Goal: Transaction & Acquisition: Purchase product/service

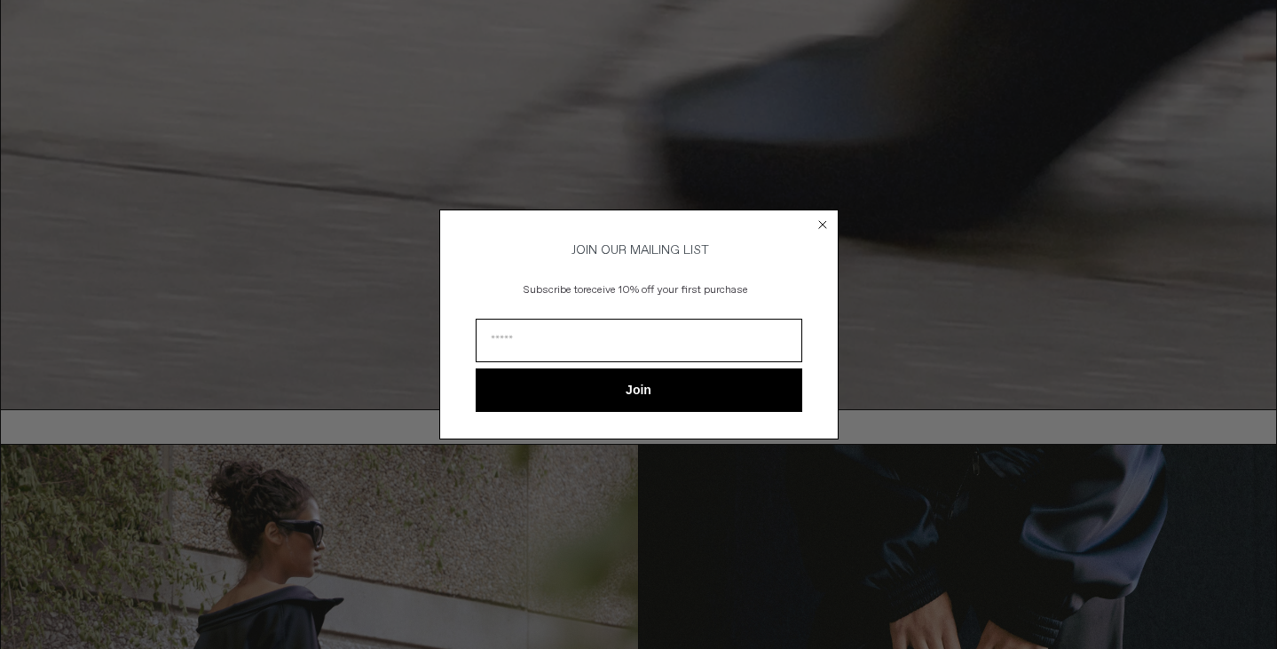
click at [823, 219] on circle "Close dialog" at bounding box center [822, 225] width 17 height 17
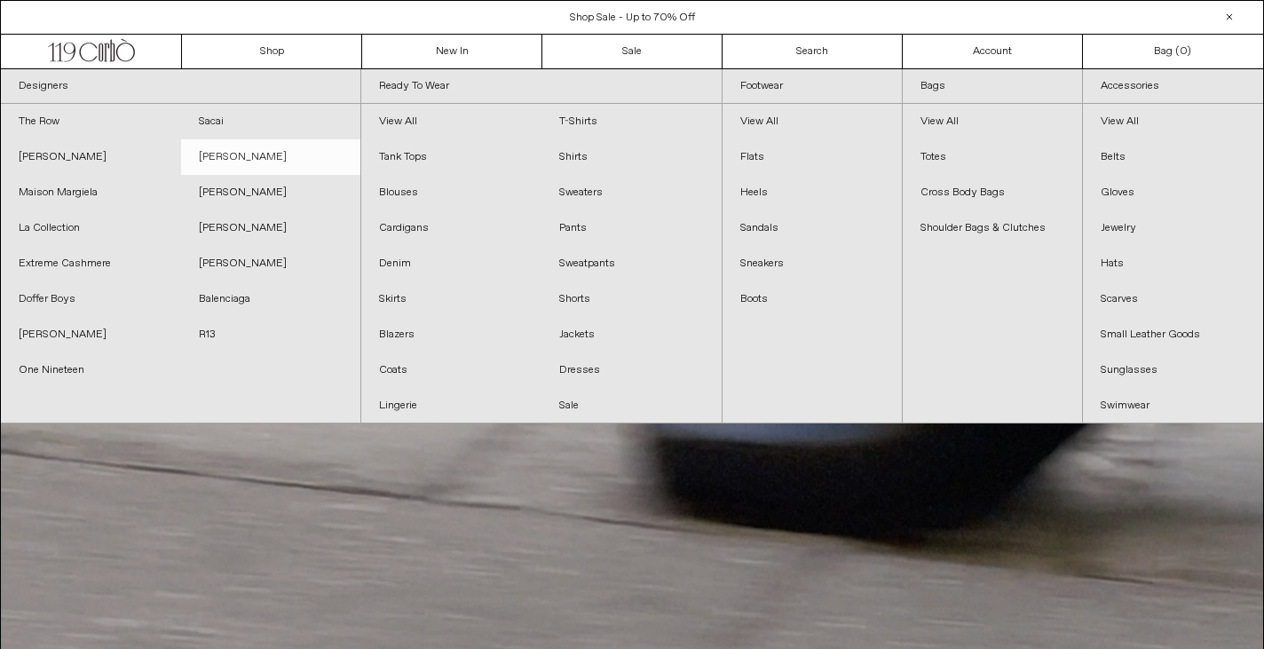
click at [235, 160] on link "[PERSON_NAME]" at bounding box center [271, 157] width 180 height 36
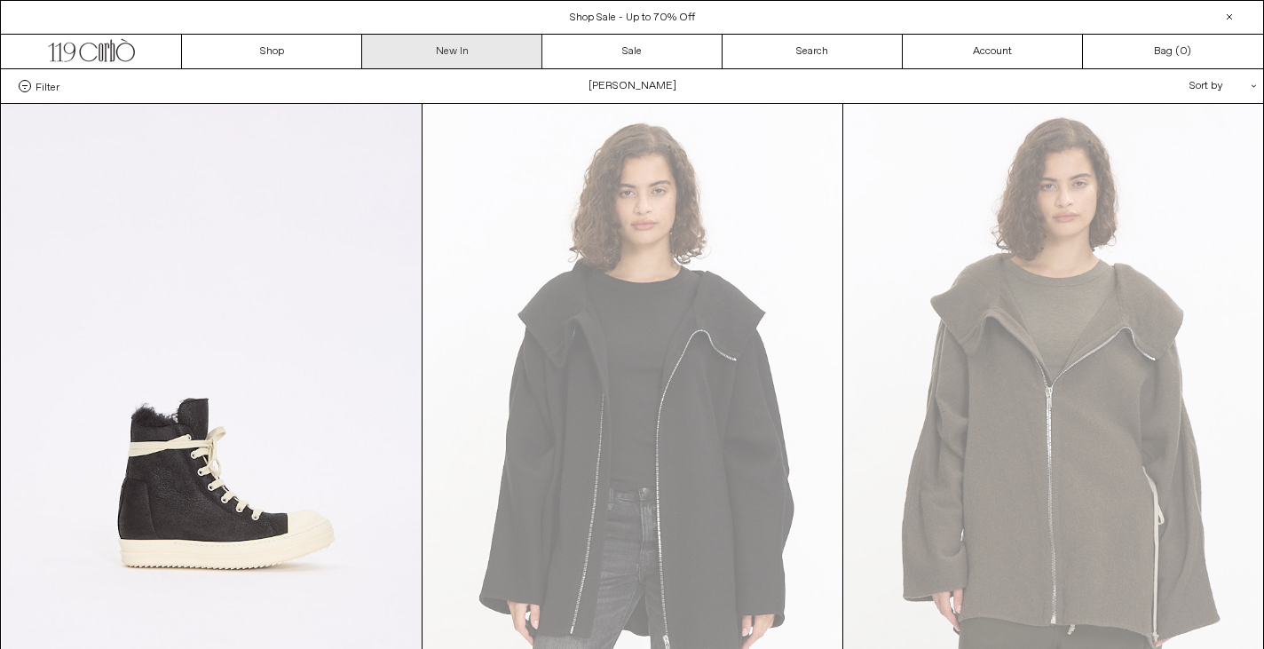
click at [440, 45] on link "New In" at bounding box center [452, 52] width 180 height 34
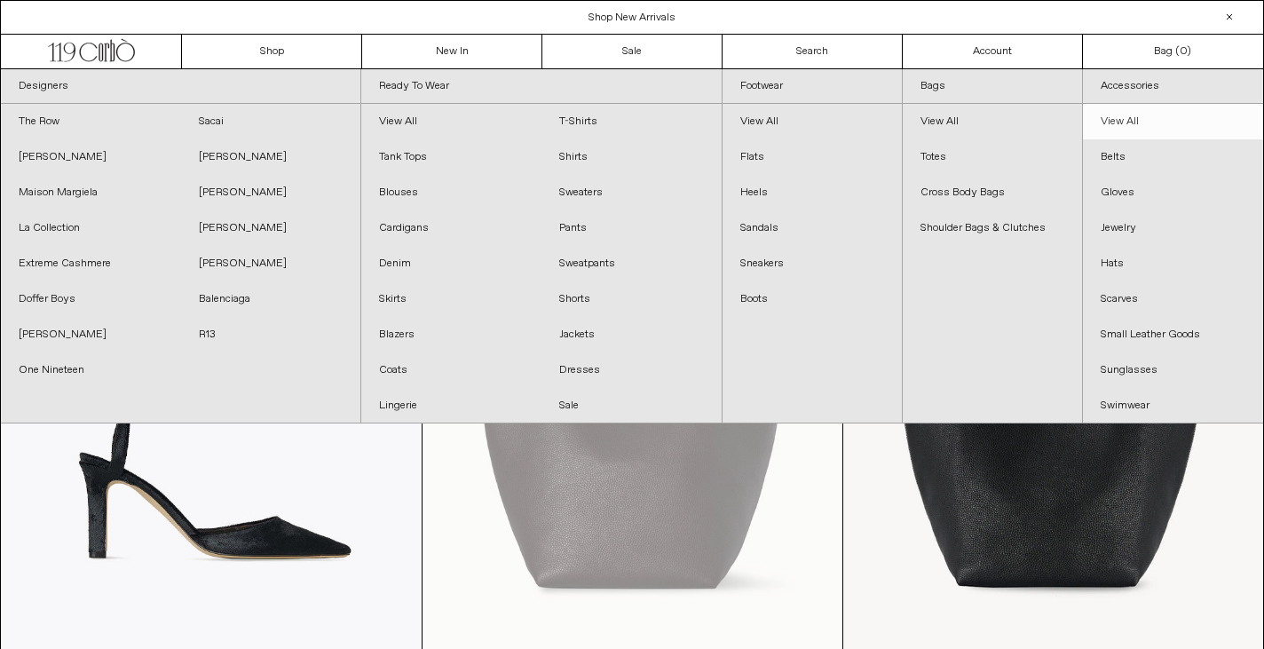
click at [1122, 115] on link "View All" at bounding box center [1173, 122] width 180 height 36
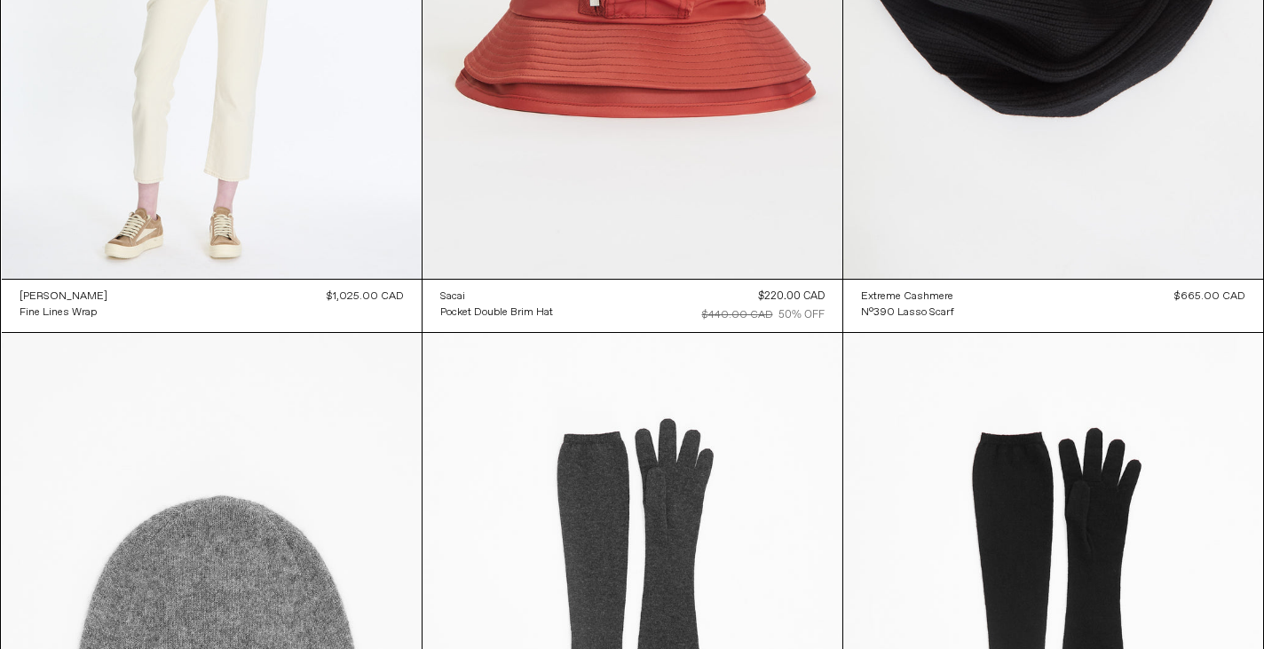
scroll to position [8003, 0]
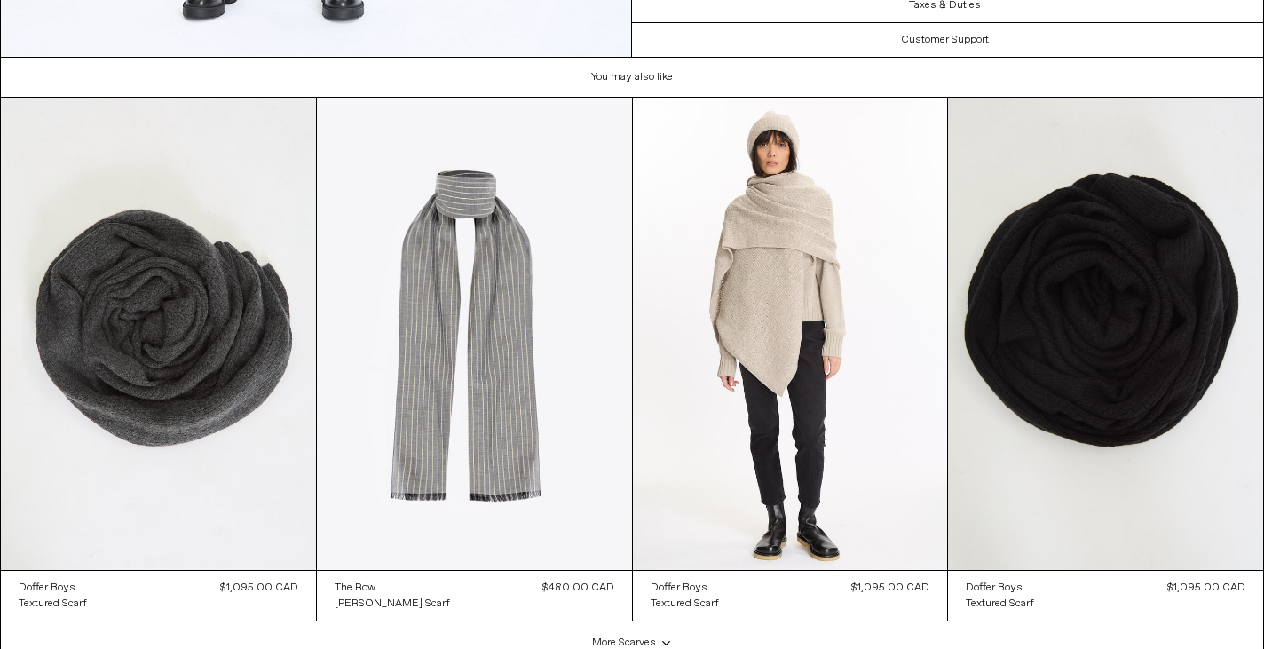
scroll to position [1705, 0]
